Goal: Task Accomplishment & Management: Manage account settings

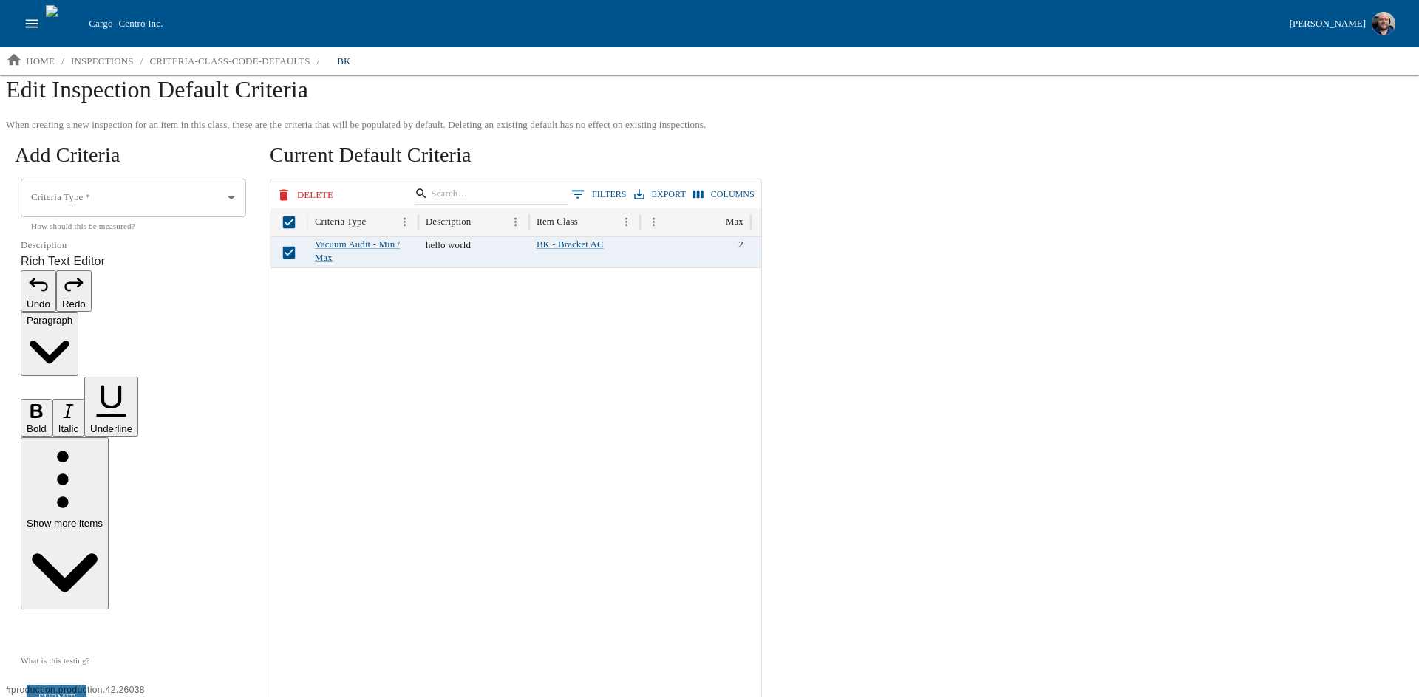
click at [197, 533] on div "When creating a new inspection for an item in this class, these are the criteri…" at bounding box center [709, 406] width 1419 height 582
click at [258, 67] on p "criteria-class-code-defaults" at bounding box center [229, 61] width 160 height 15
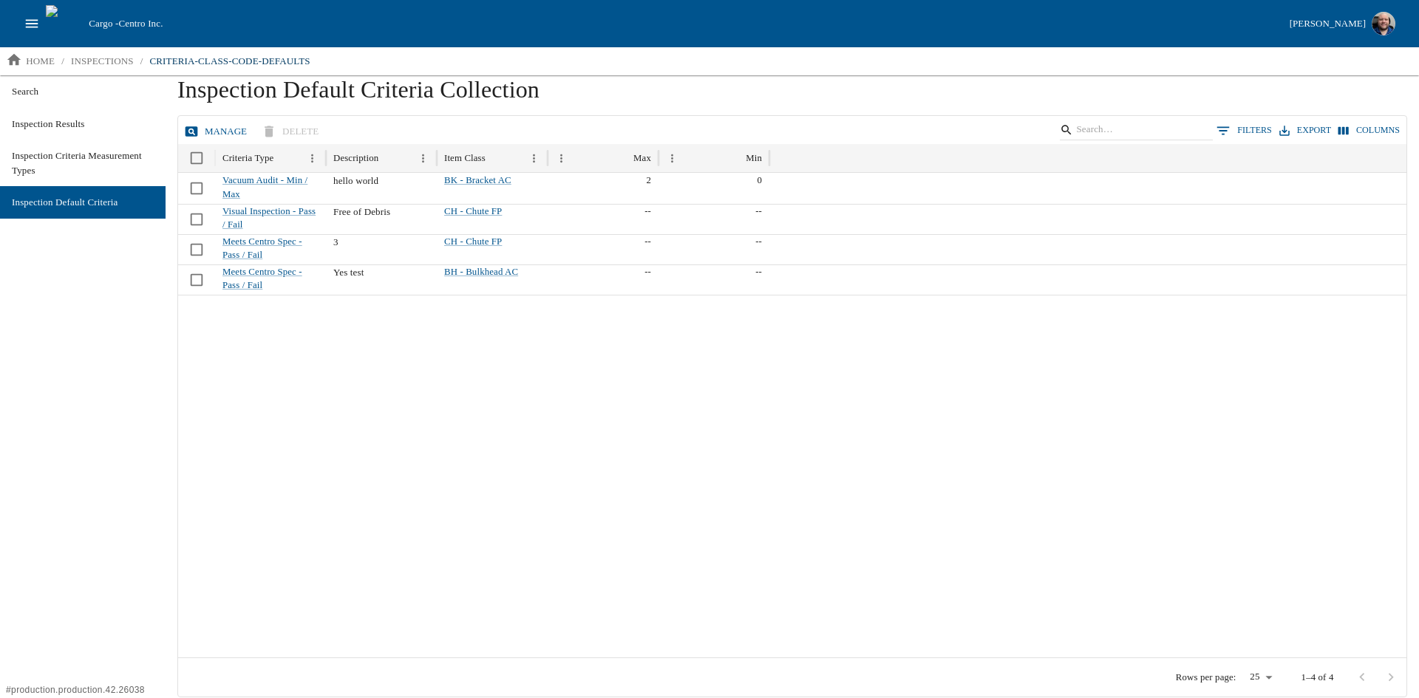
click at [211, 131] on button "Manage" at bounding box center [217, 132] width 72 height 26
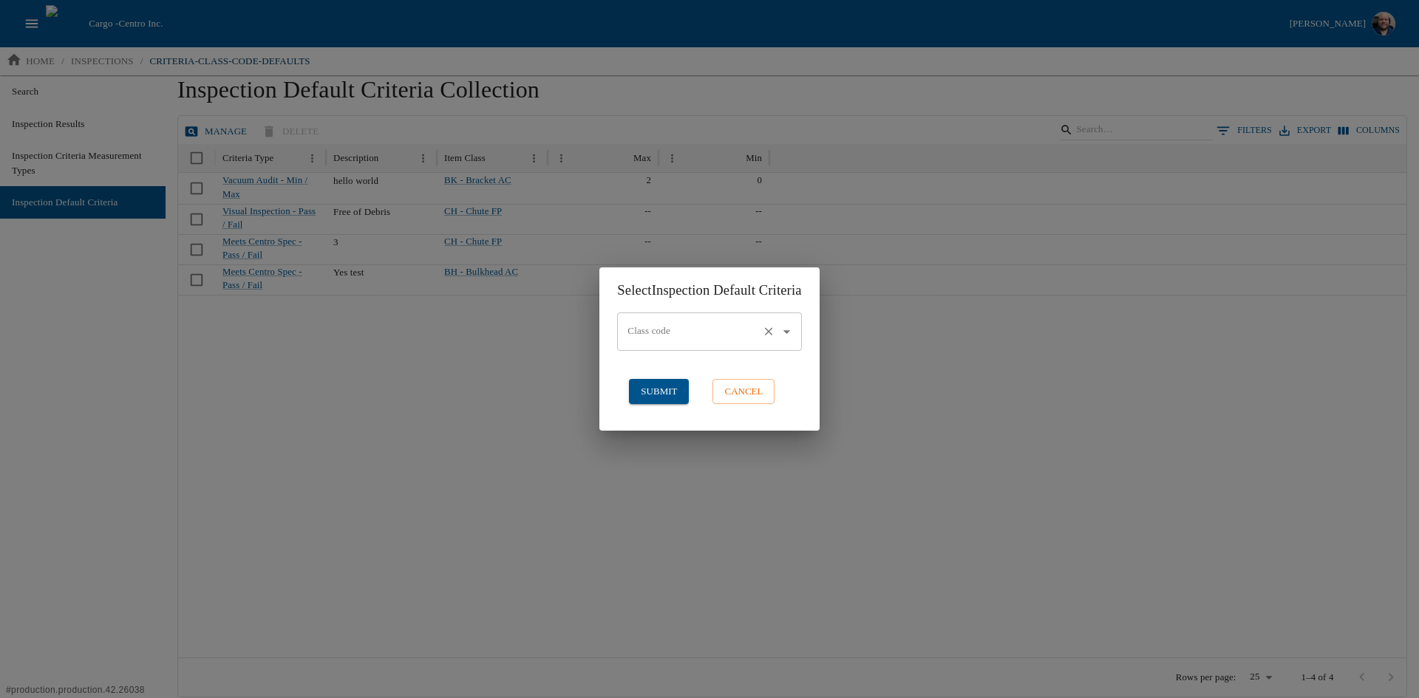
click at [696, 325] on input "Class code" at bounding box center [688, 331] width 129 height 25
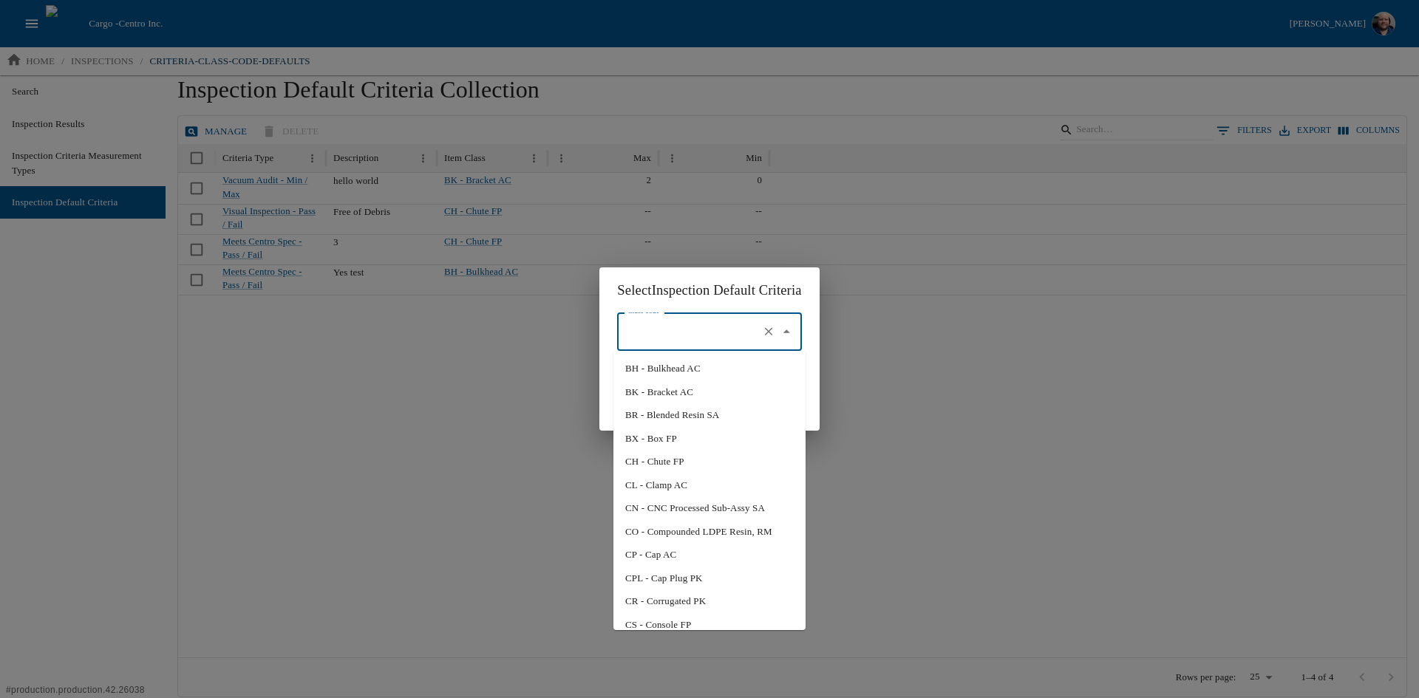
click at [667, 371] on li "BH - Bulkhead AC" at bounding box center [709, 369] width 192 height 24
type input "BH - Bulkhead AC"
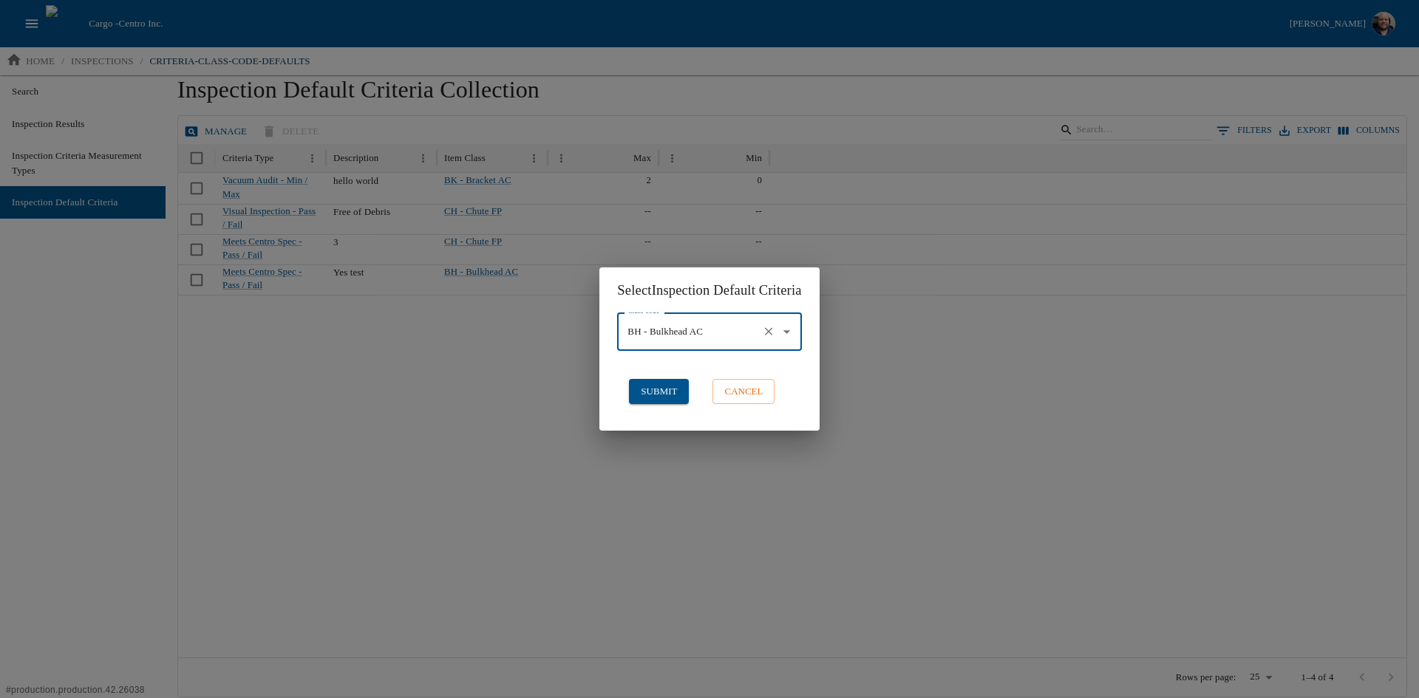
click at [631, 393] on button "submit" at bounding box center [659, 392] width 60 height 26
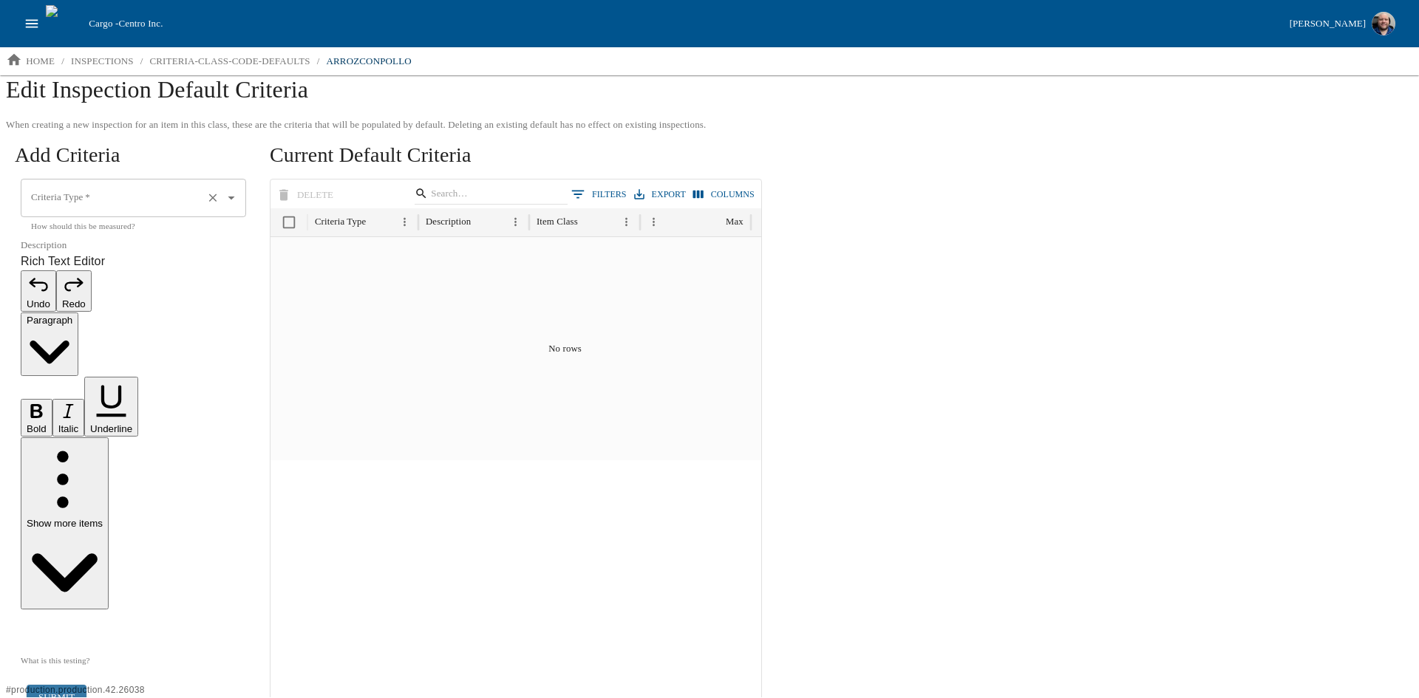
click at [239, 200] on icon "Open" at bounding box center [231, 198] width 16 height 16
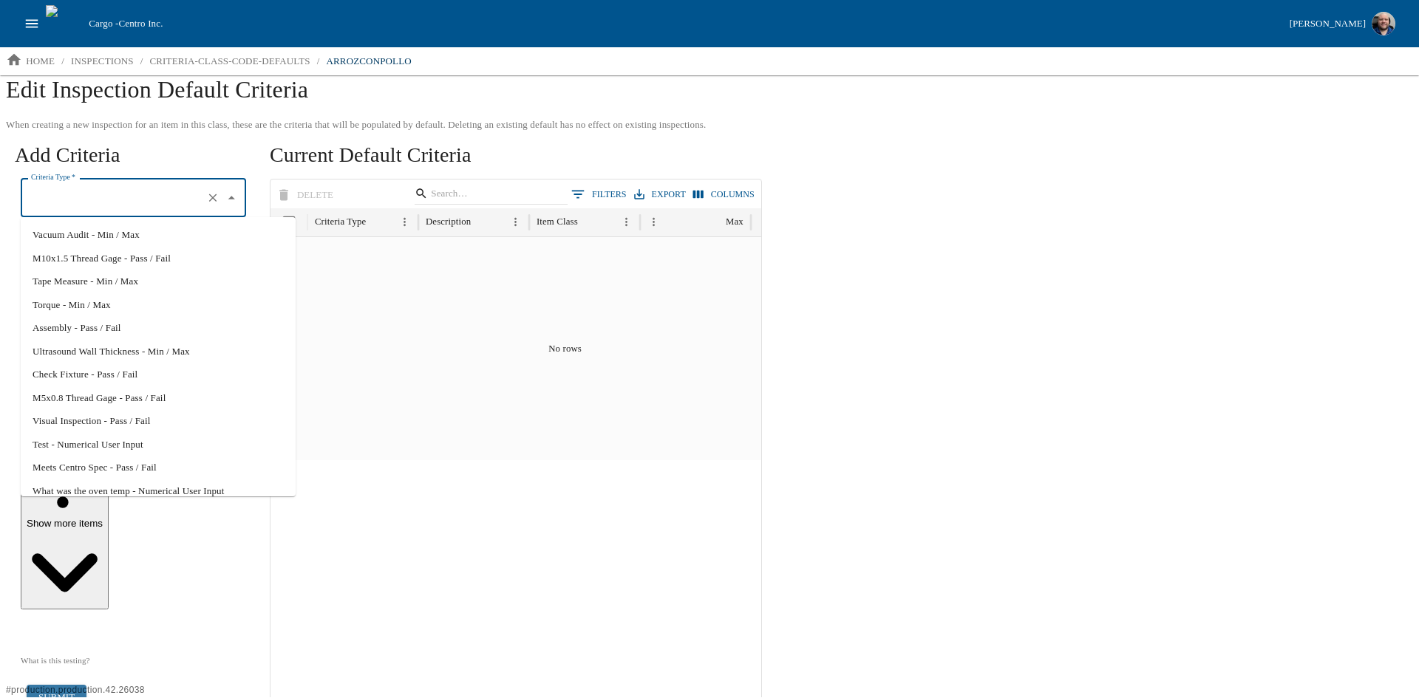
click at [127, 235] on li "Vacuum Audit - Min / Max" at bounding box center [158, 235] width 275 height 24
type input "Vacuum Audit - Min / Max"
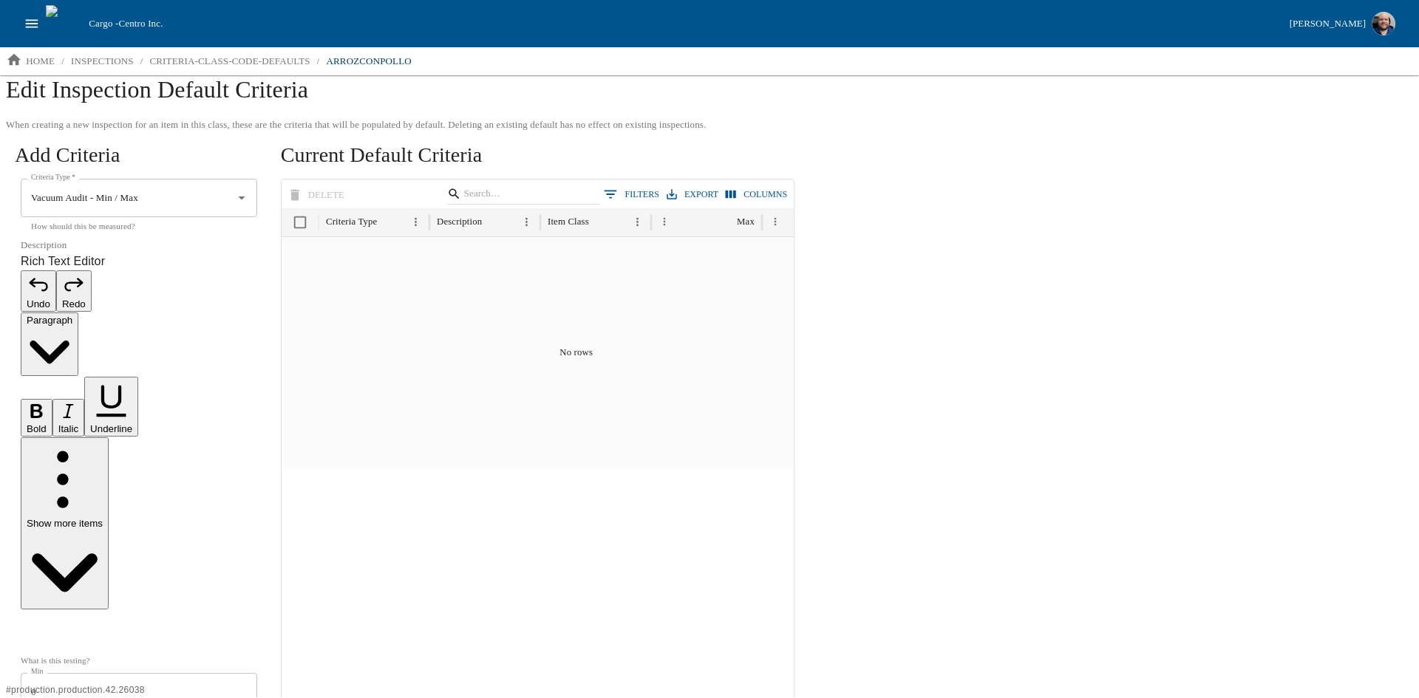
drag, startPoint x: -10, startPoint y: 413, endPoint x: -30, endPoint y: 410, distance: 19.4
click at [0, 410] on html "Cargo - Centro Inc. Aaron Jacobs home / inspections / criteria-class-code-defau…" at bounding box center [709, 354] width 1419 height 709
type input "1"
click at [218, 571] on div "When creating a new inspection for an item in this class, these are the criteri…" at bounding box center [709, 406] width 1419 height 582
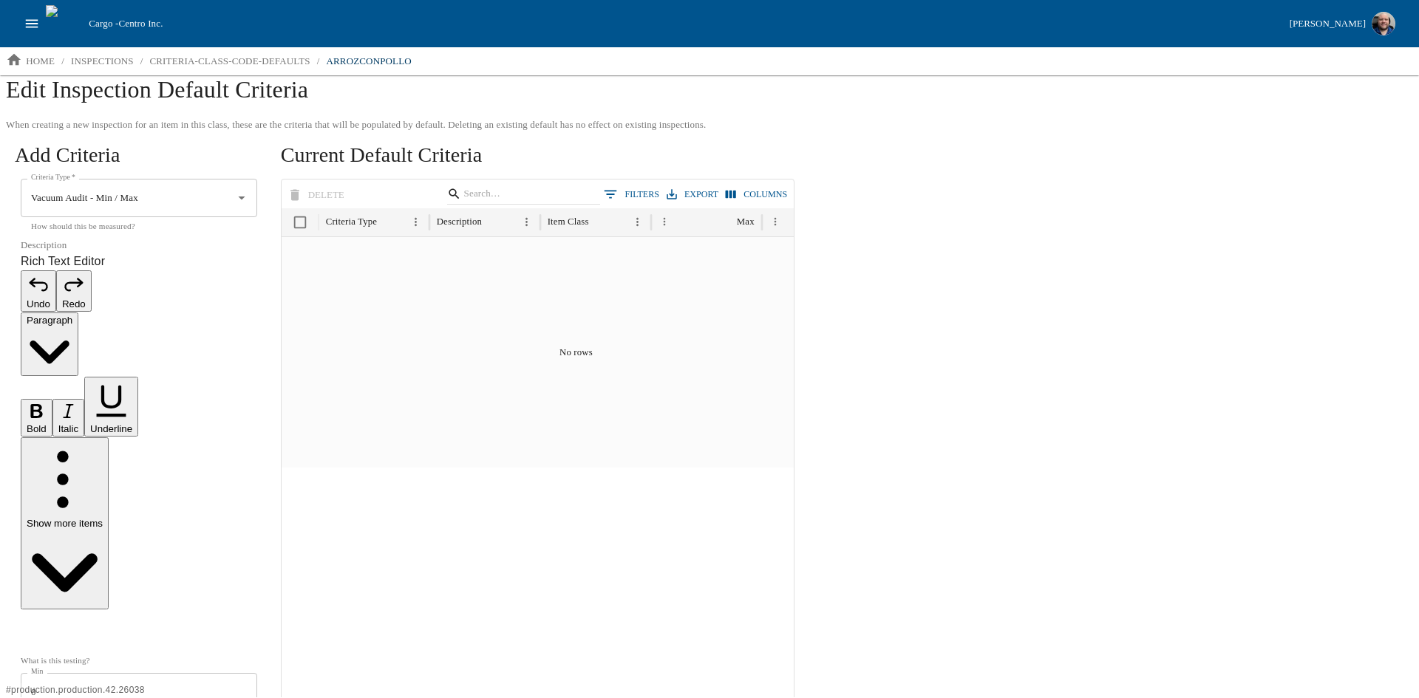
click at [79, 622] on p "Rich Text Editor. Editing area: main. Press Alt+0 for help." at bounding box center [139, 631] width 236 height 18
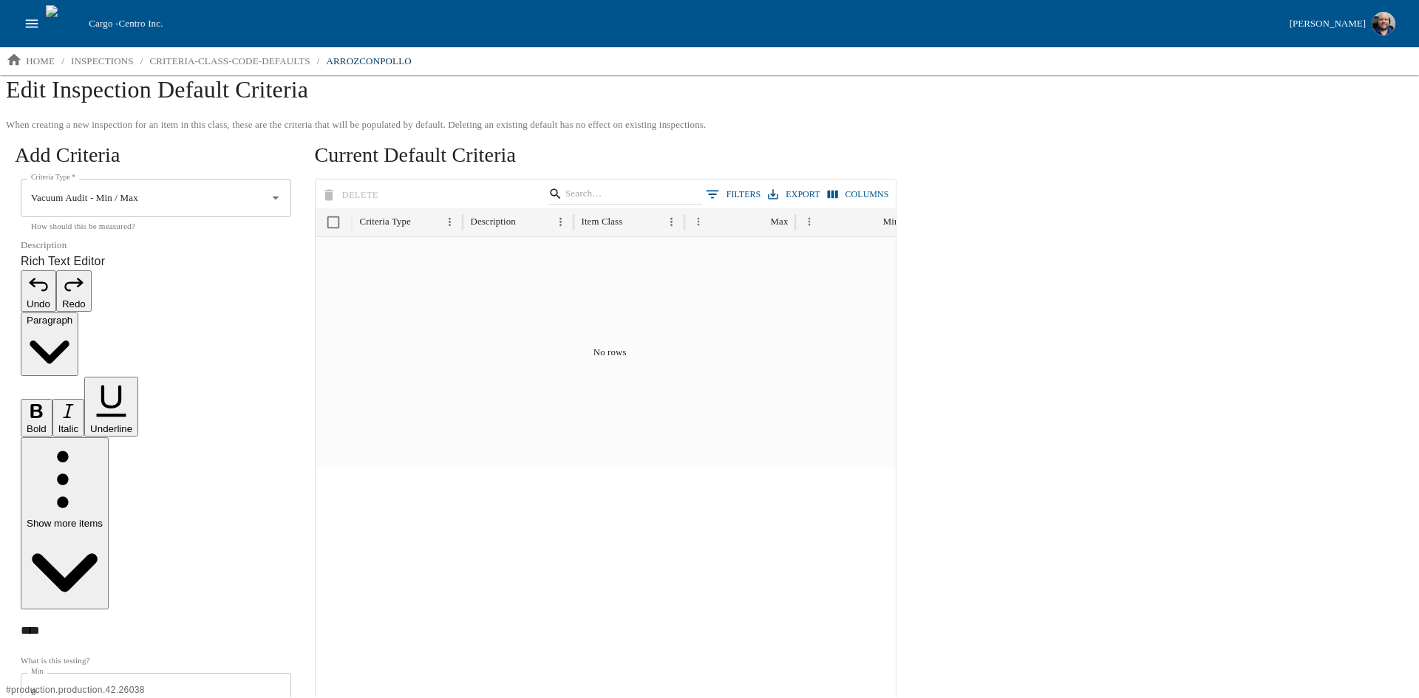
click at [64, 655] on div "Error" at bounding box center [65, 654] width 21 height 15
click at [41, 656] on icon at bounding box center [38, 655] width 16 height 16
click at [97, 654] on icon "Close" at bounding box center [98, 656] width 8 height 8
click at [242, 65] on p "criteria-class-code-defaults" at bounding box center [229, 61] width 160 height 15
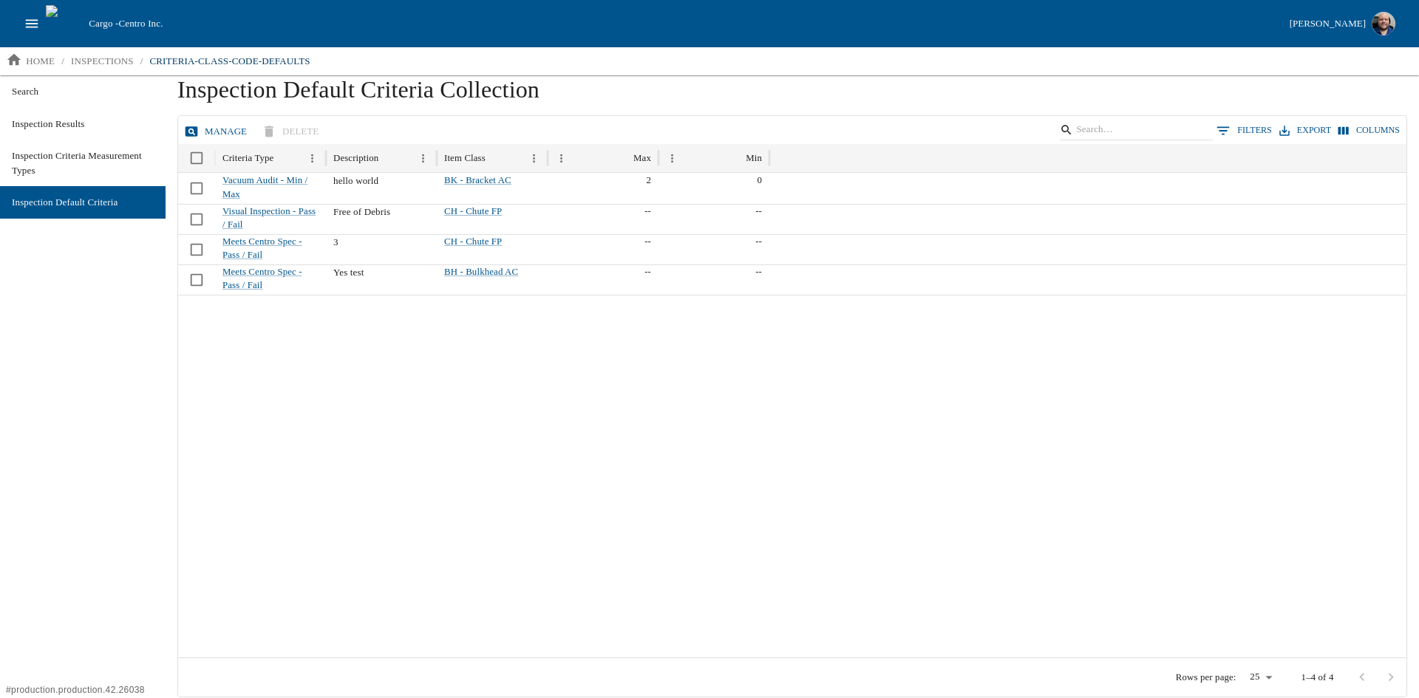
click at [229, 126] on button "Manage" at bounding box center [217, 132] width 72 height 26
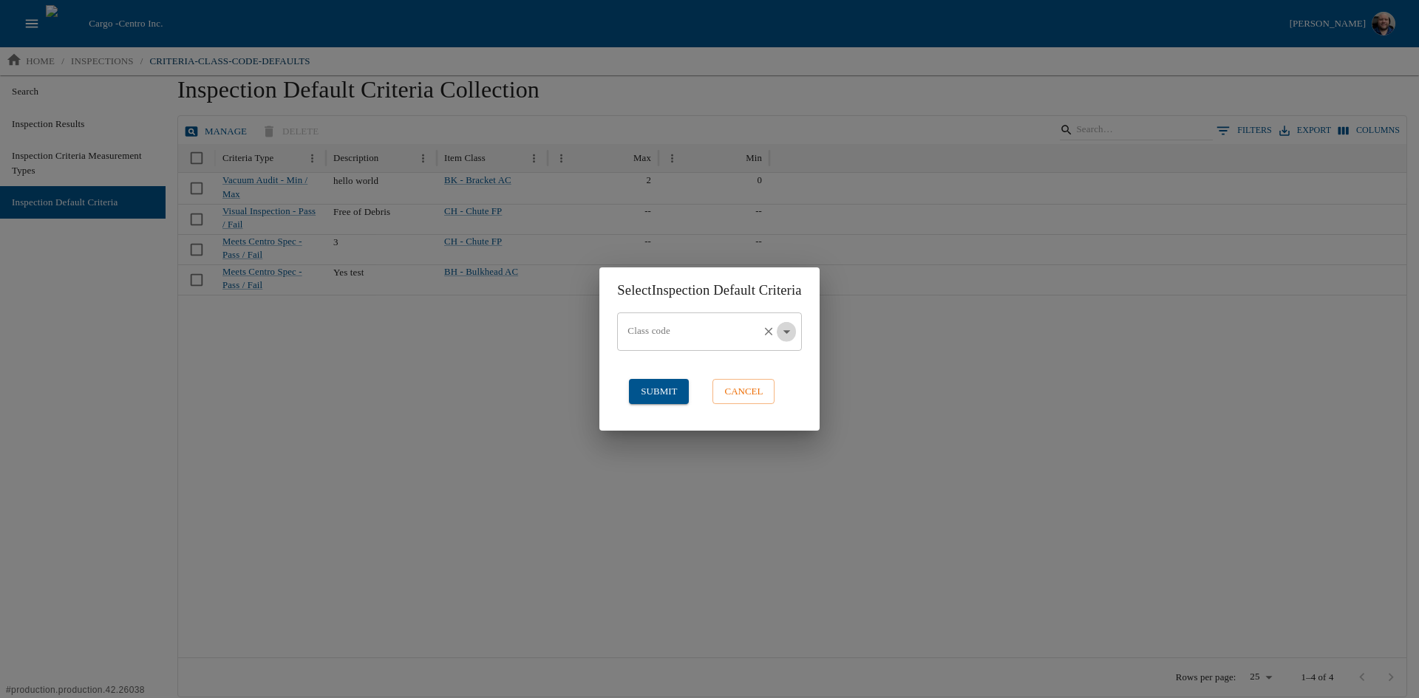
click at [791, 330] on icon "Open" at bounding box center [786, 332] width 16 height 16
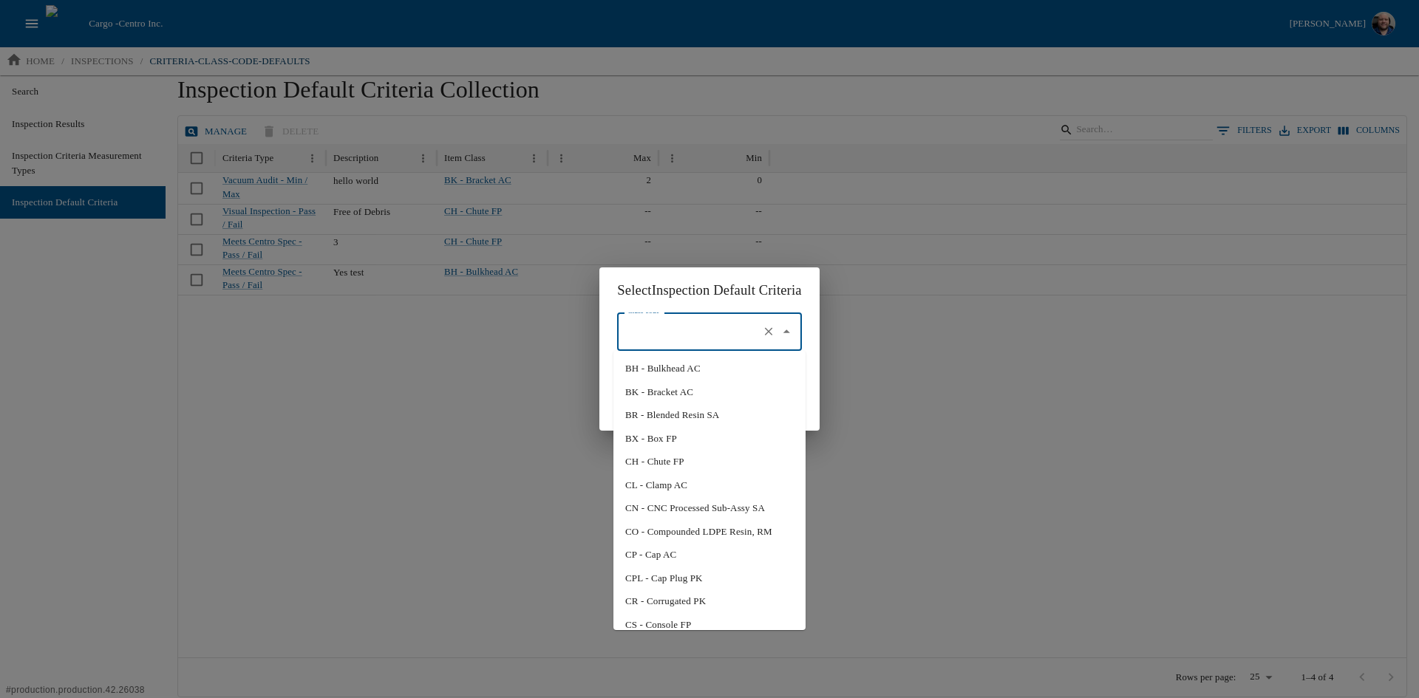
click at [671, 364] on li "BH - Bulkhead AC" at bounding box center [709, 369] width 192 height 24
type input "BH - Bulkhead AC"
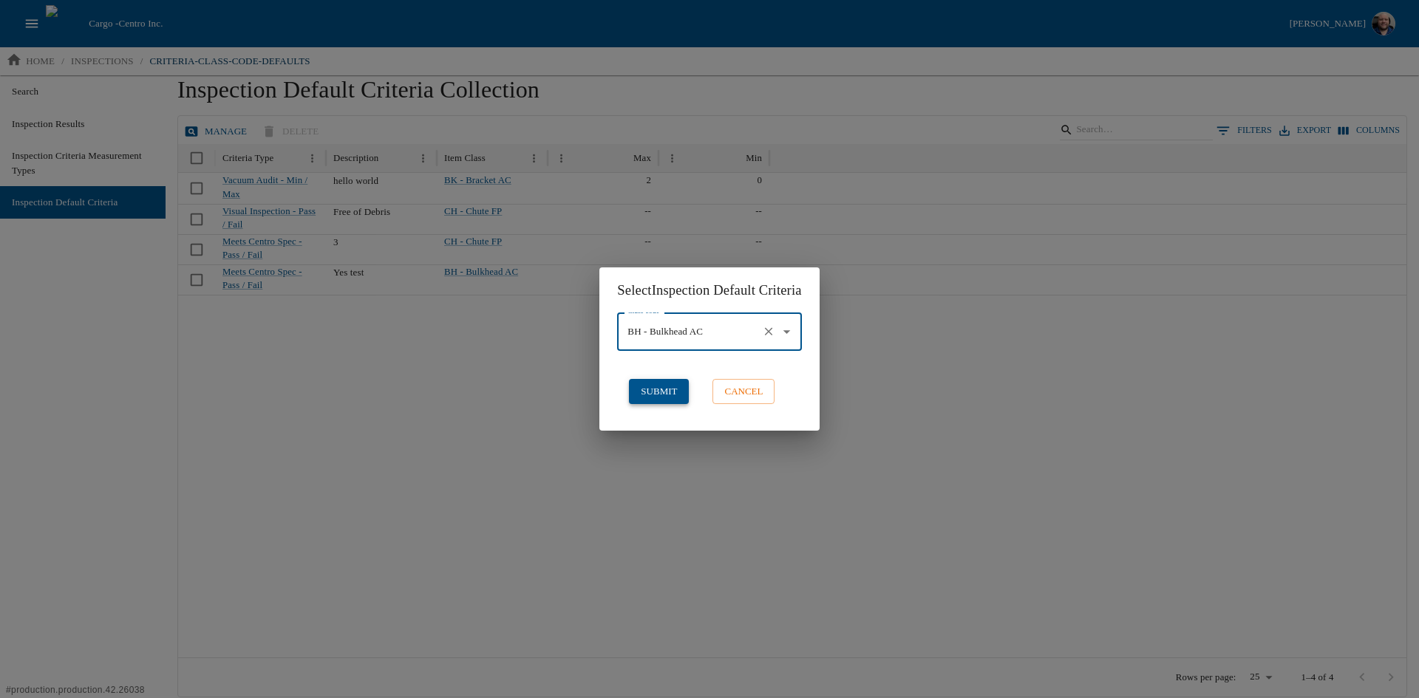
click at [660, 391] on button "submit" at bounding box center [659, 392] width 60 height 26
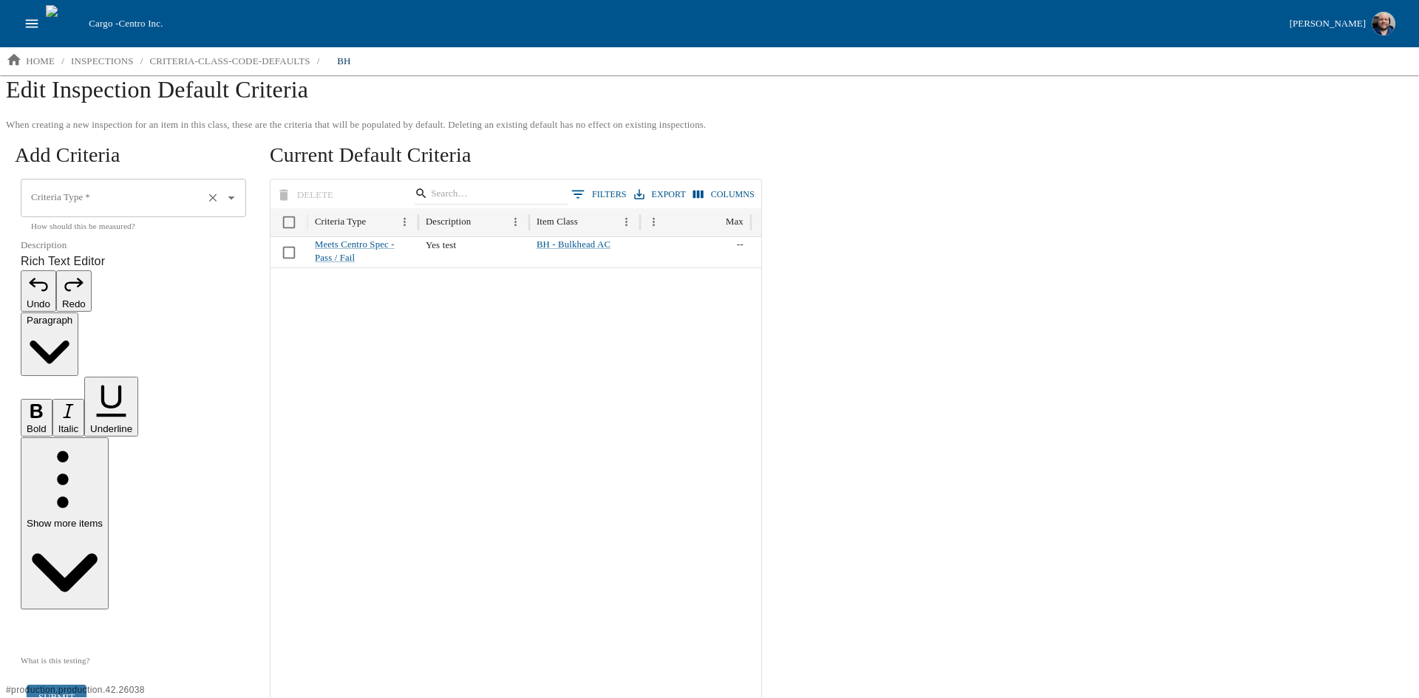
click at [239, 201] on icon "Open" at bounding box center [231, 198] width 16 height 16
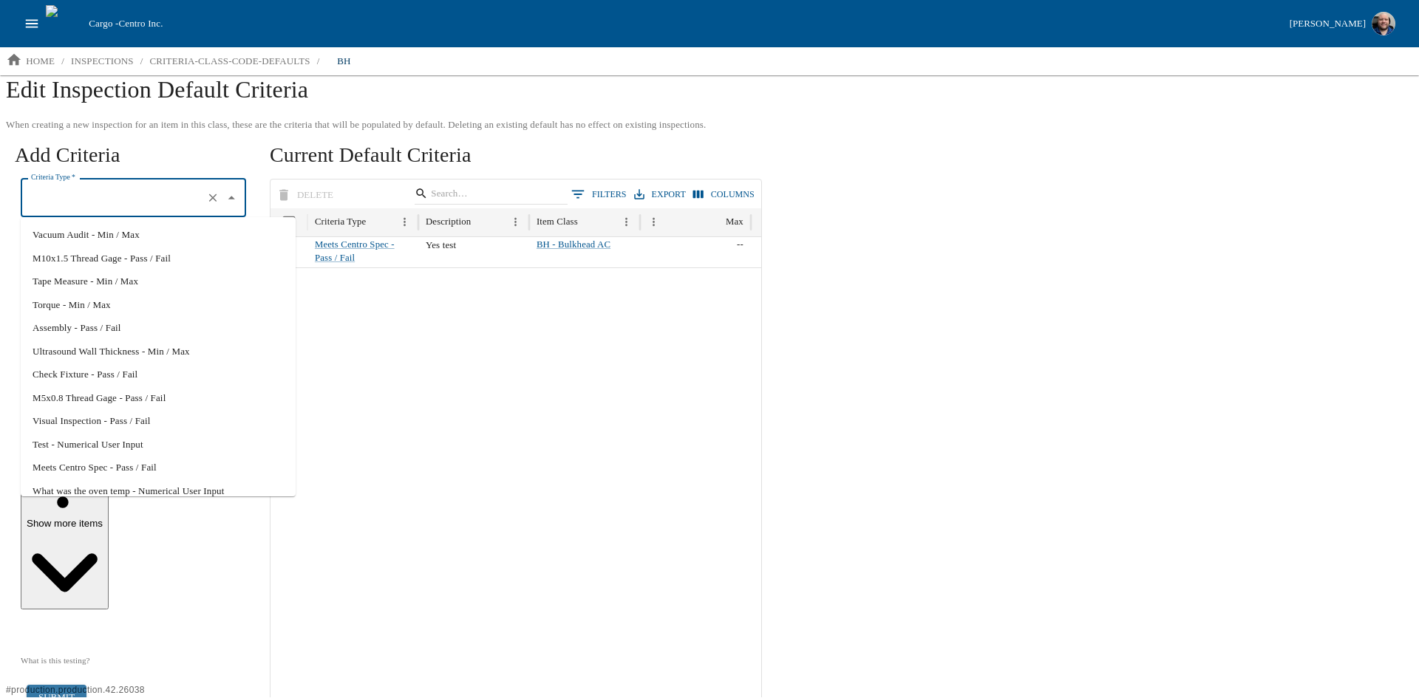
click at [372, 626] on div "When creating a new inspection for an item in this class, these are the criteri…" at bounding box center [709, 406] width 1419 height 582
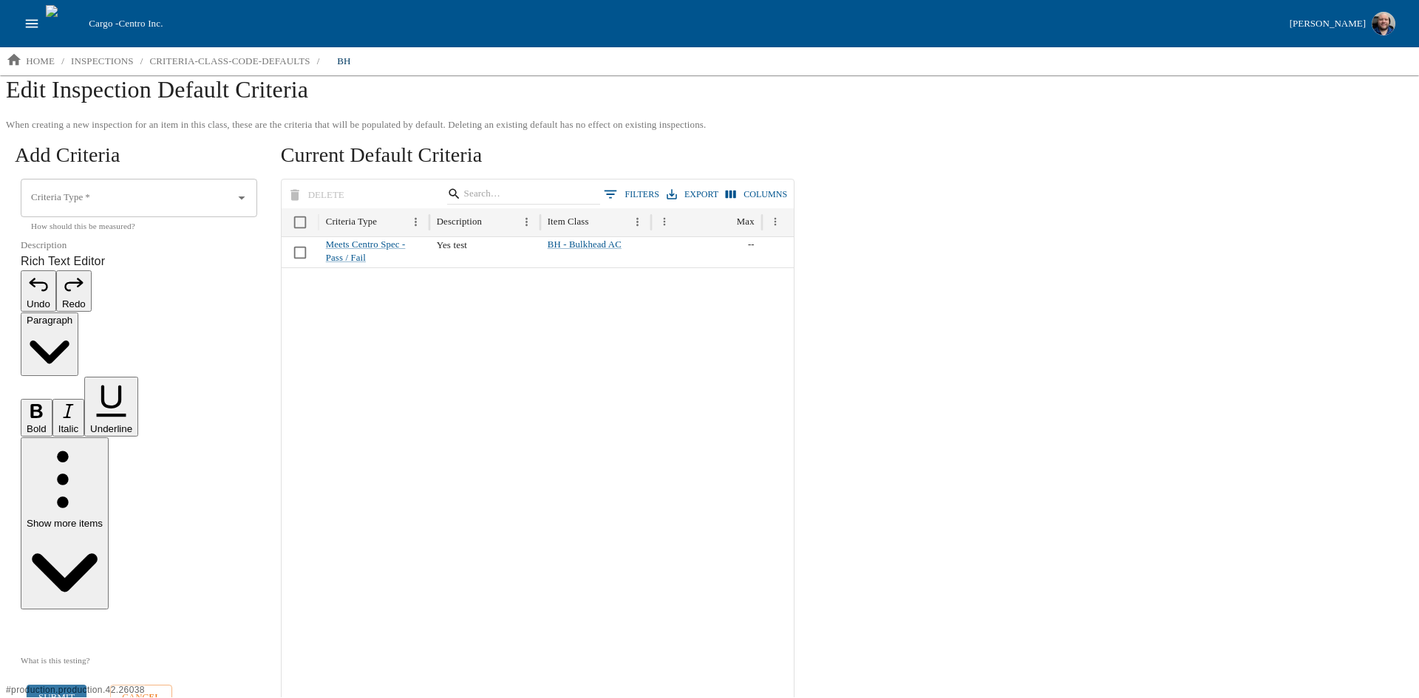
click at [134, 673] on div "submit cancel" at bounding box center [139, 698] width 248 height 50
click at [134, 685] on button "cancel" at bounding box center [141, 698] width 62 height 26
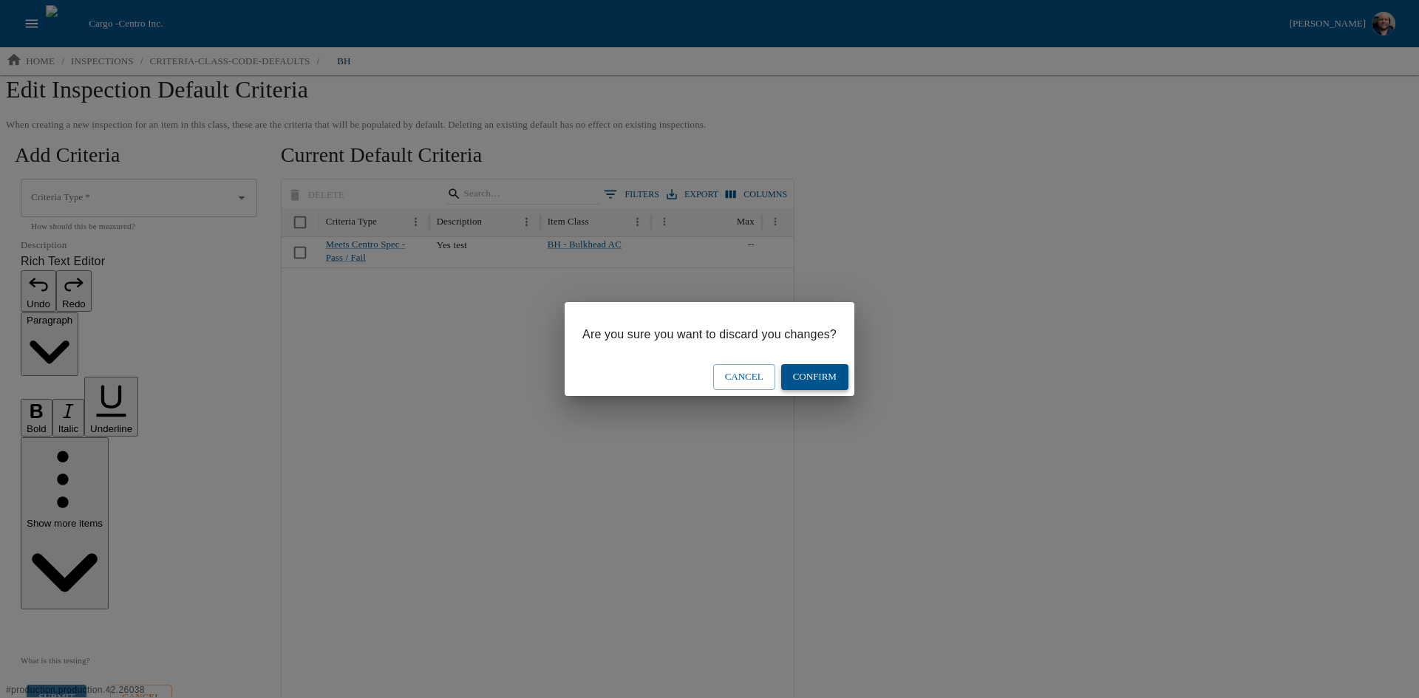
drag, startPoint x: 817, startPoint y: 381, endPoint x: 808, endPoint y: 384, distance: 9.3
click at [817, 381] on button "Confirm" at bounding box center [814, 377] width 67 height 26
click at [800, 382] on button "Confirm" at bounding box center [814, 377] width 67 height 26
click at [746, 375] on button "Cancel" at bounding box center [744, 377] width 62 height 26
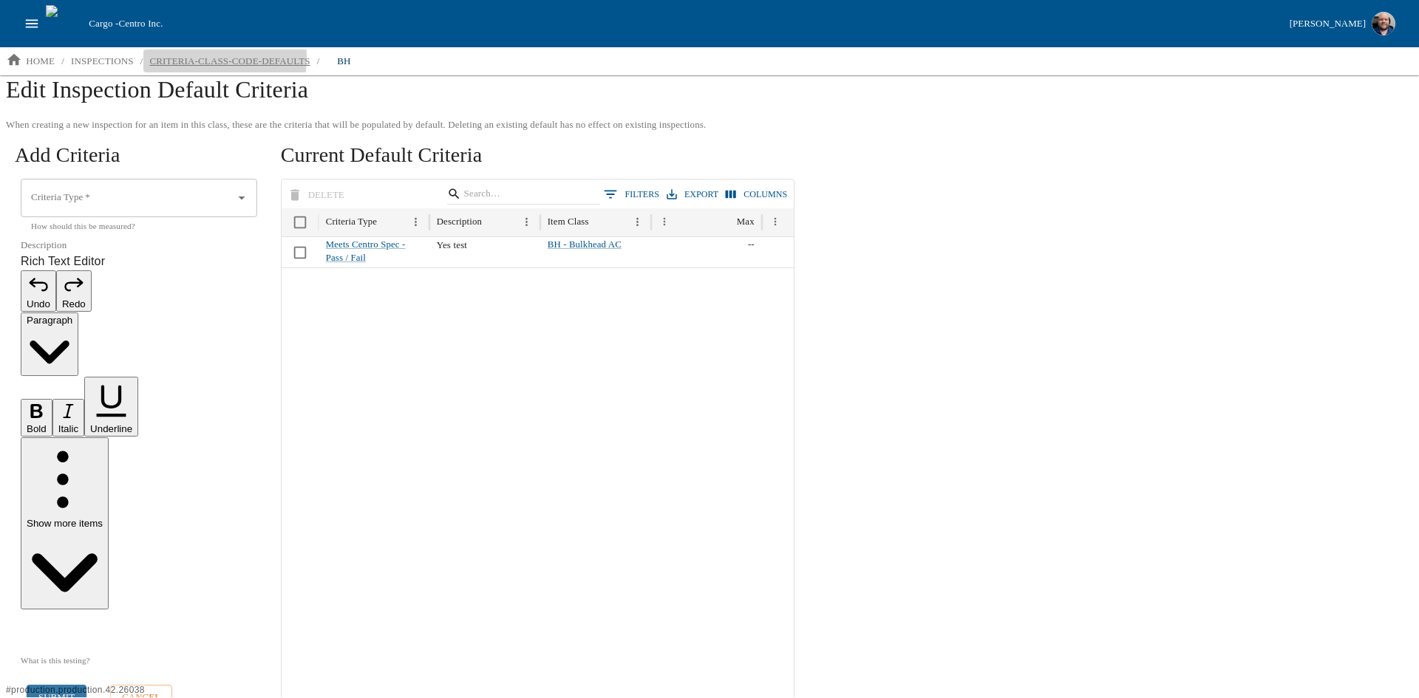
click at [185, 58] on p "criteria-class-code-defaults" at bounding box center [229, 61] width 160 height 15
